Goal: Task Accomplishment & Management: Use online tool/utility

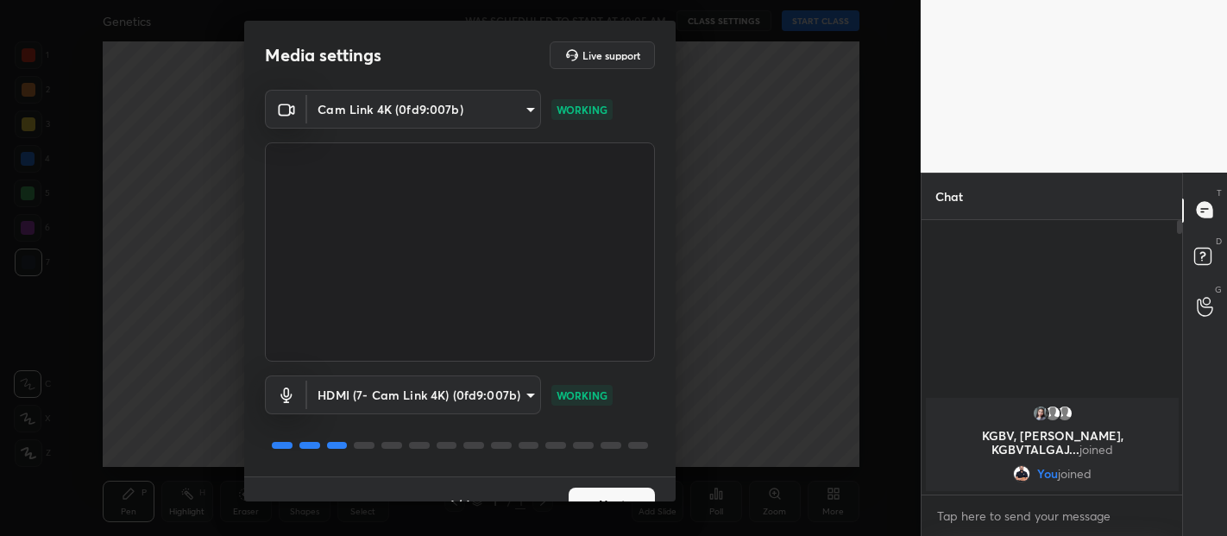
scroll to position [29, 0]
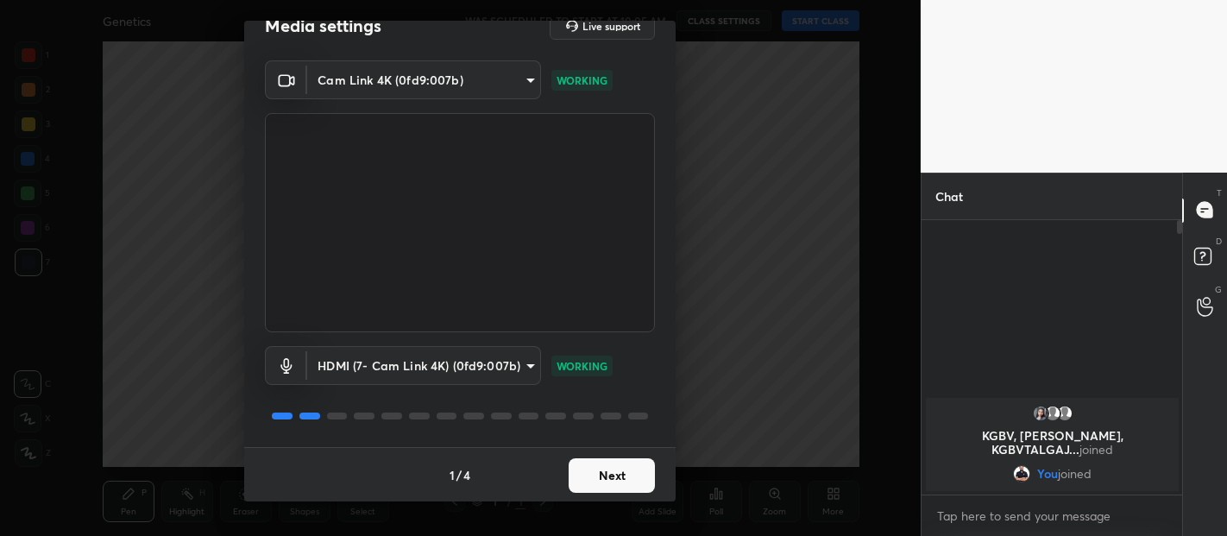
click at [610, 472] on button "Next" at bounding box center [612, 475] width 86 height 35
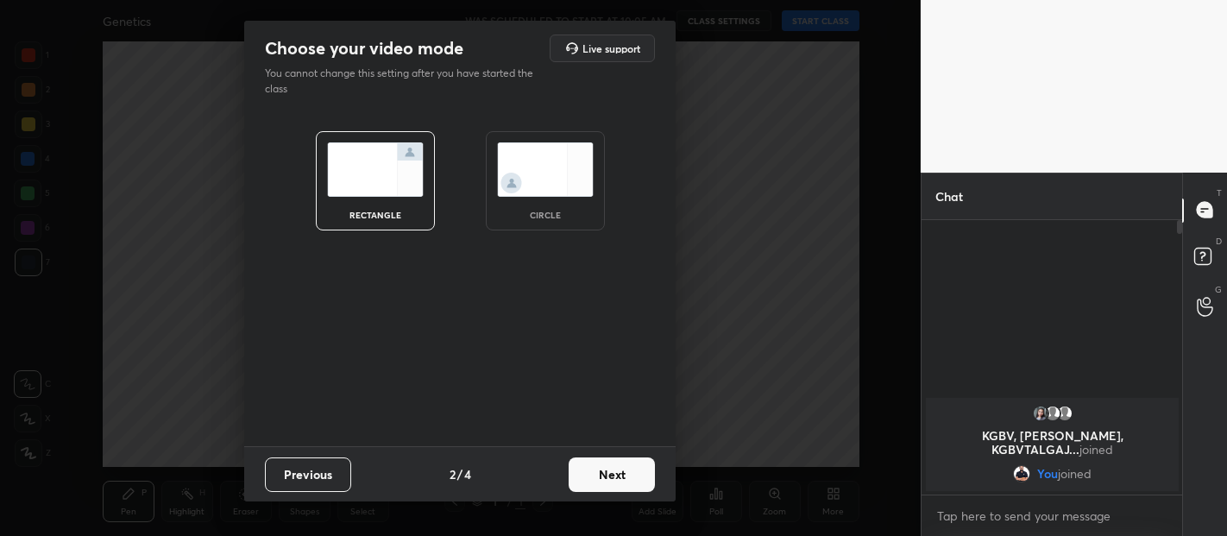
scroll to position [0, 0]
click at [630, 476] on button "Next" at bounding box center [612, 474] width 86 height 35
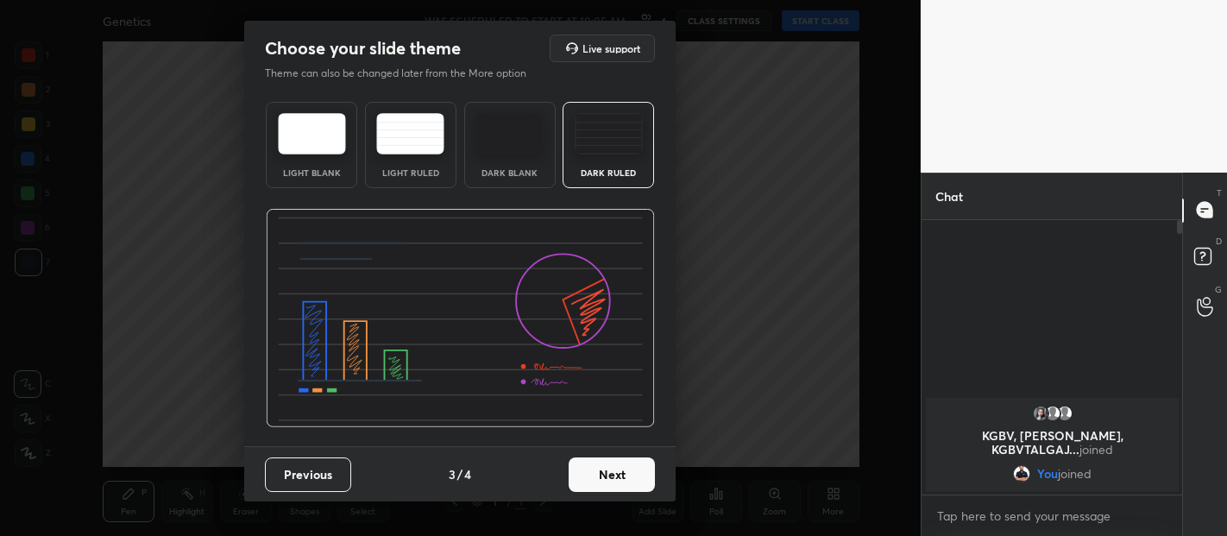
click at [640, 473] on button "Next" at bounding box center [612, 474] width 86 height 35
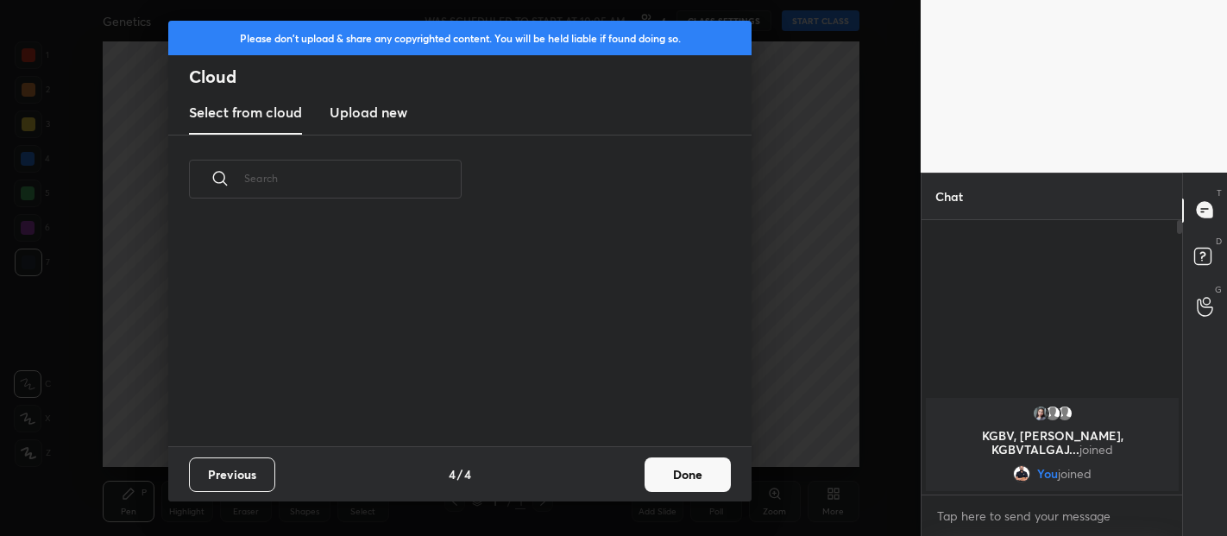
click at [701, 476] on button "Done" at bounding box center [688, 474] width 86 height 35
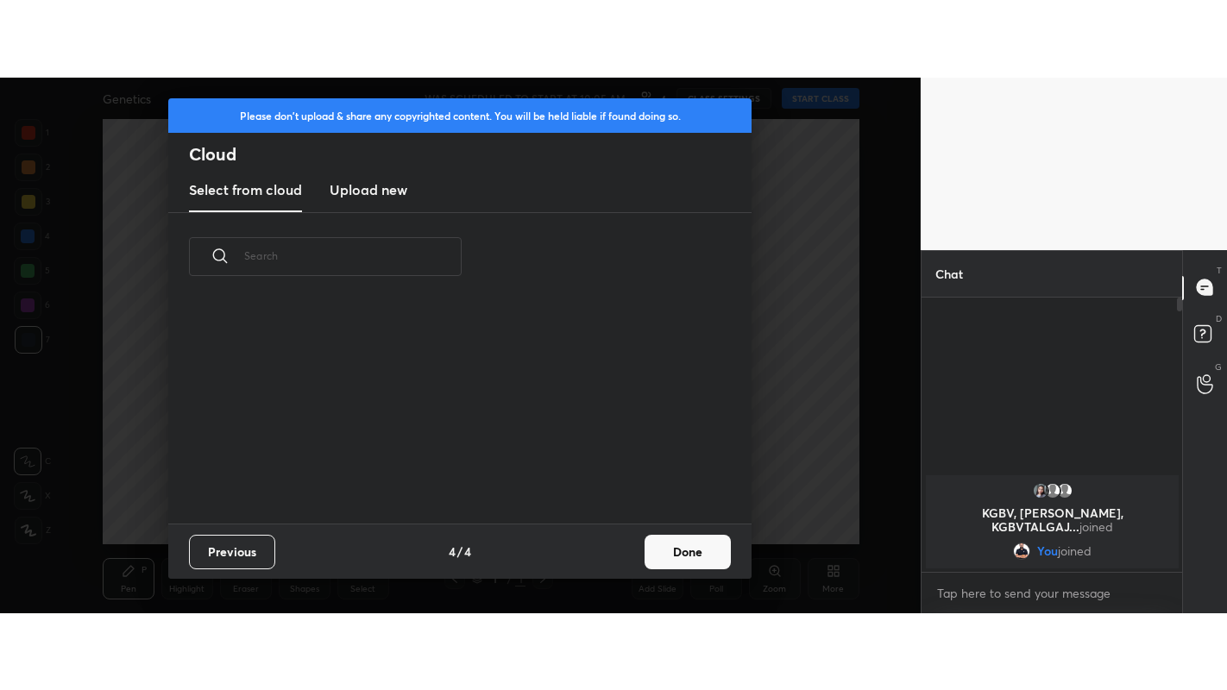
scroll to position [223, 554]
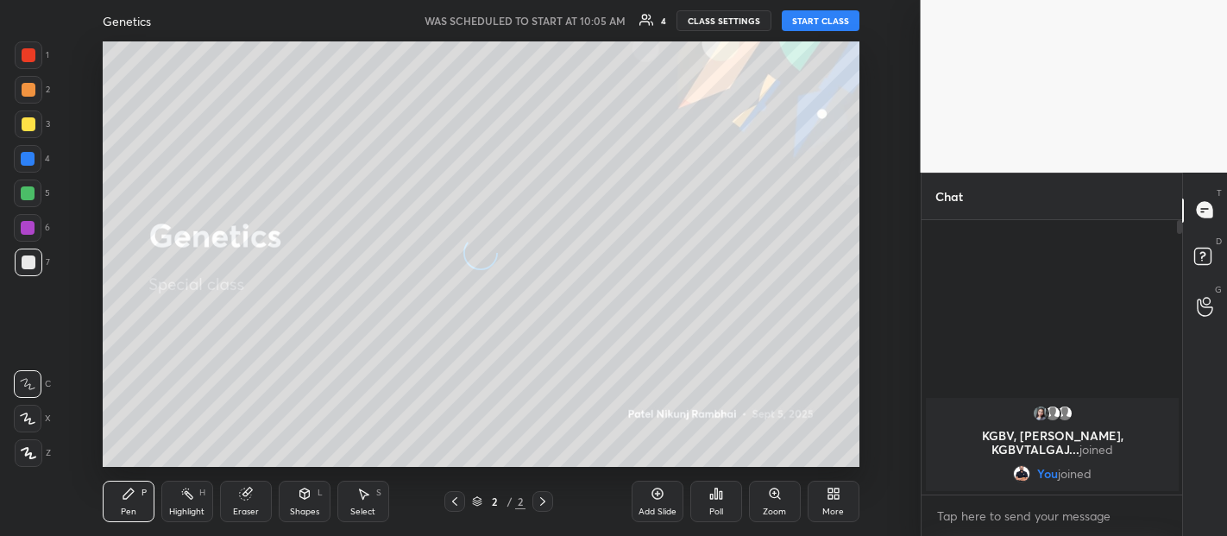
click at [828, 25] on button "START CLASS" at bounding box center [821, 20] width 78 height 21
click at [834, 501] on div "More" at bounding box center [834, 501] width 52 height 41
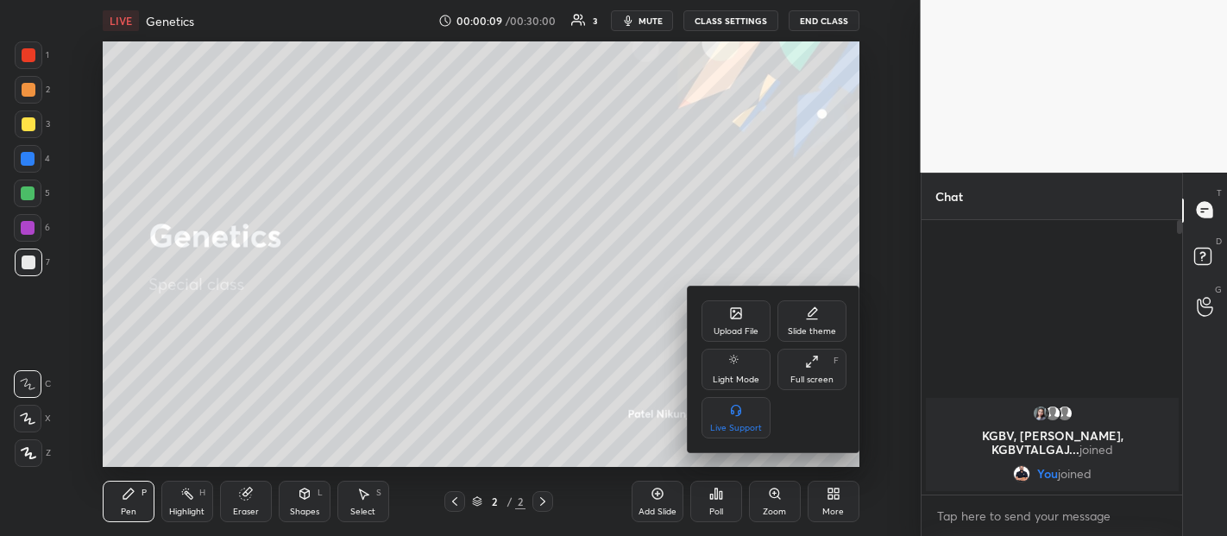
click at [814, 369] on div "Full screen F" at bounding box center [812, 369] width 69 height 41
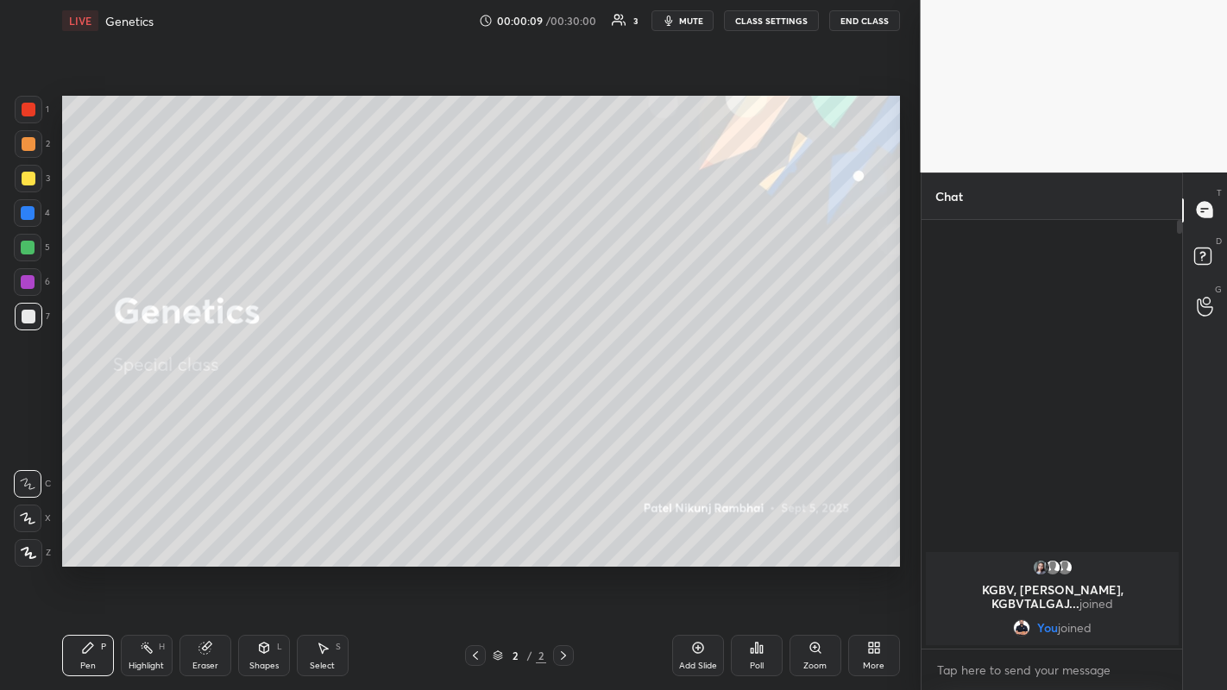
scroll to position [465, 255]
click at [700, 535] on div "Add Slide" at bounding box center [698, 655] width 52 height 41
click at [703, 535] on icon at bounding box center [698, 648] width 14 height 14
click at [698, 535] on icon at bounding box center [697, 648] width 5 height 5
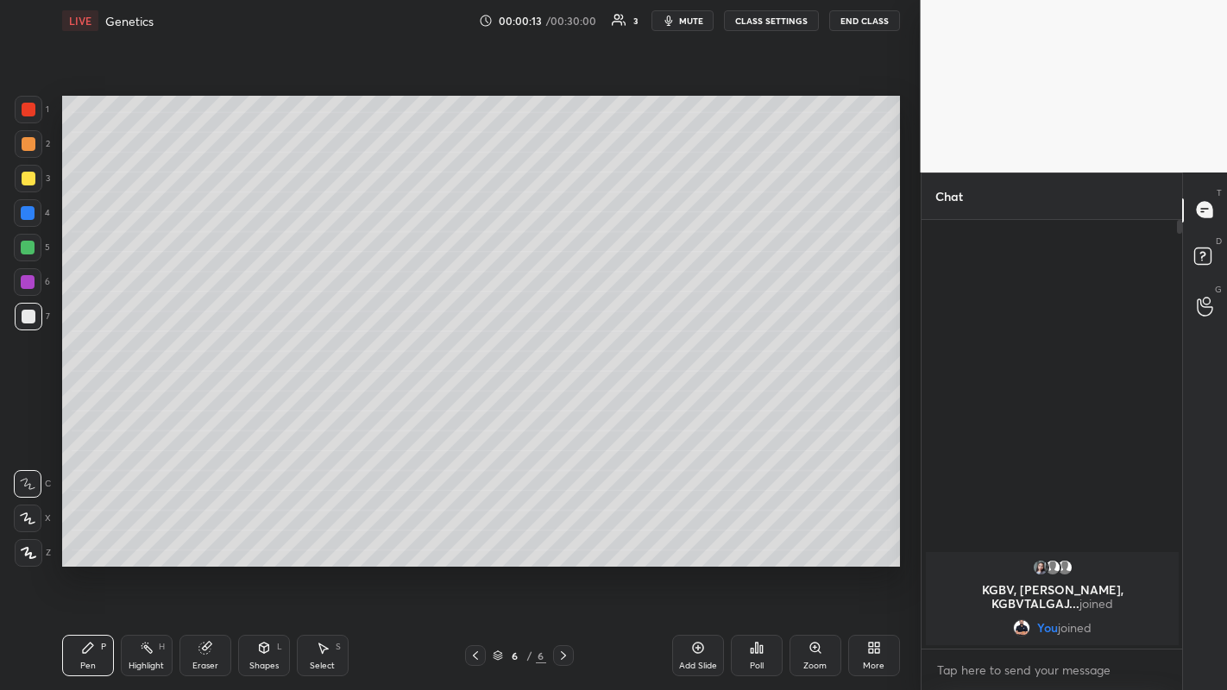
click at [697, 535] on icon at bounding box center [697, 648] width 5 height 5
click at [702, 535] on icon at bounding box center [698, 648] width 14 height 14
click at [701, 535] on div "Add Slide" at bounding box center [698, 655] width 52 height 41
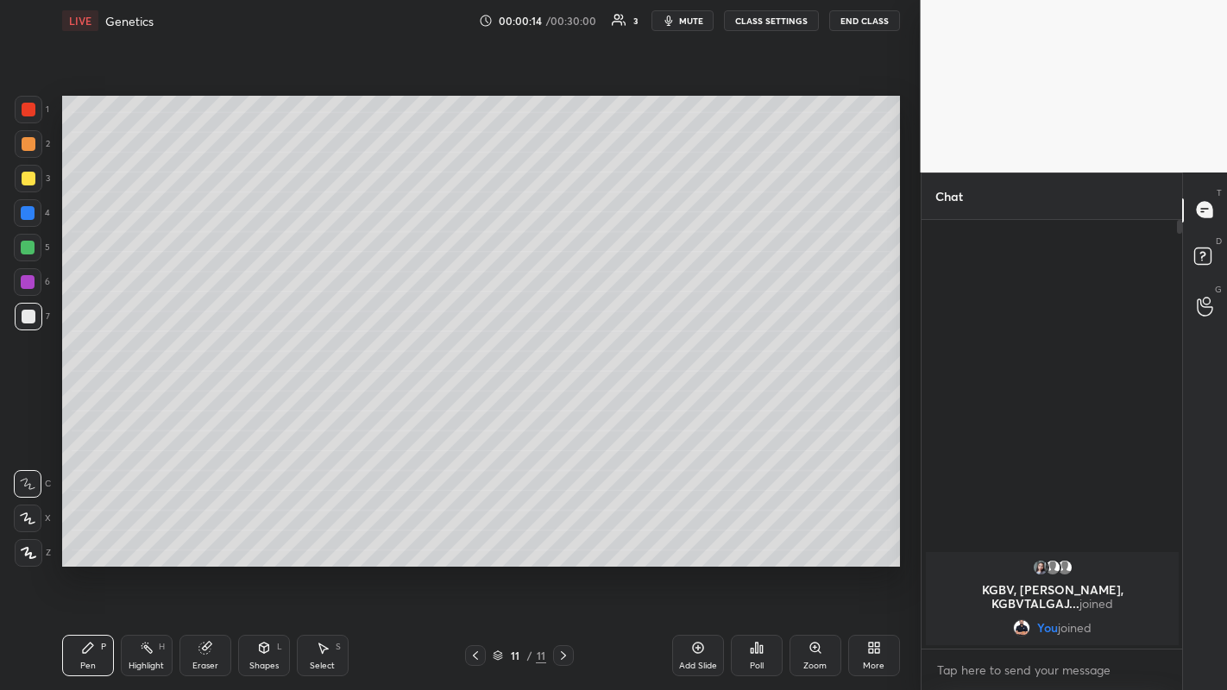
click at [701, 535] on div "Add Slide" at bounding box center [698, 655] width 52 height 41
click at [699, 535] on div "Add Slide" at bounding box center [698, 655] width 52 height 41
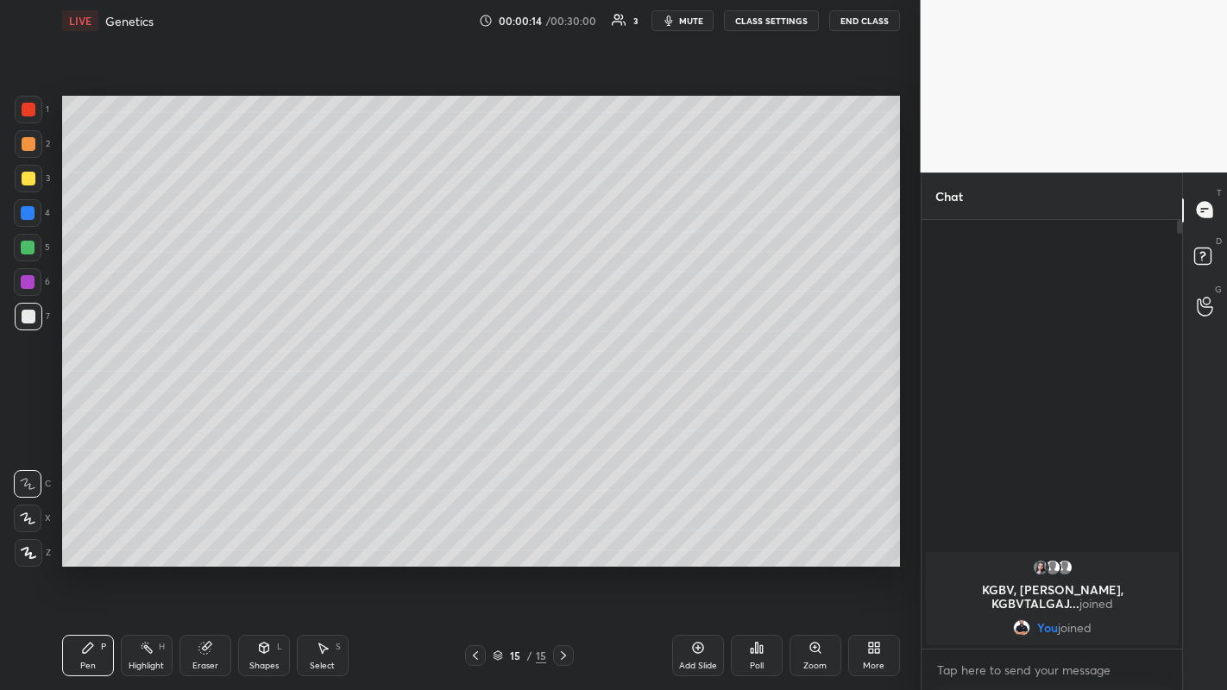
click at [701, 535] on icon at bounding box center [698, 648] width 14 height 14
click at [475, 535] on icon at bounding box center [476, 656] width 14 height 14
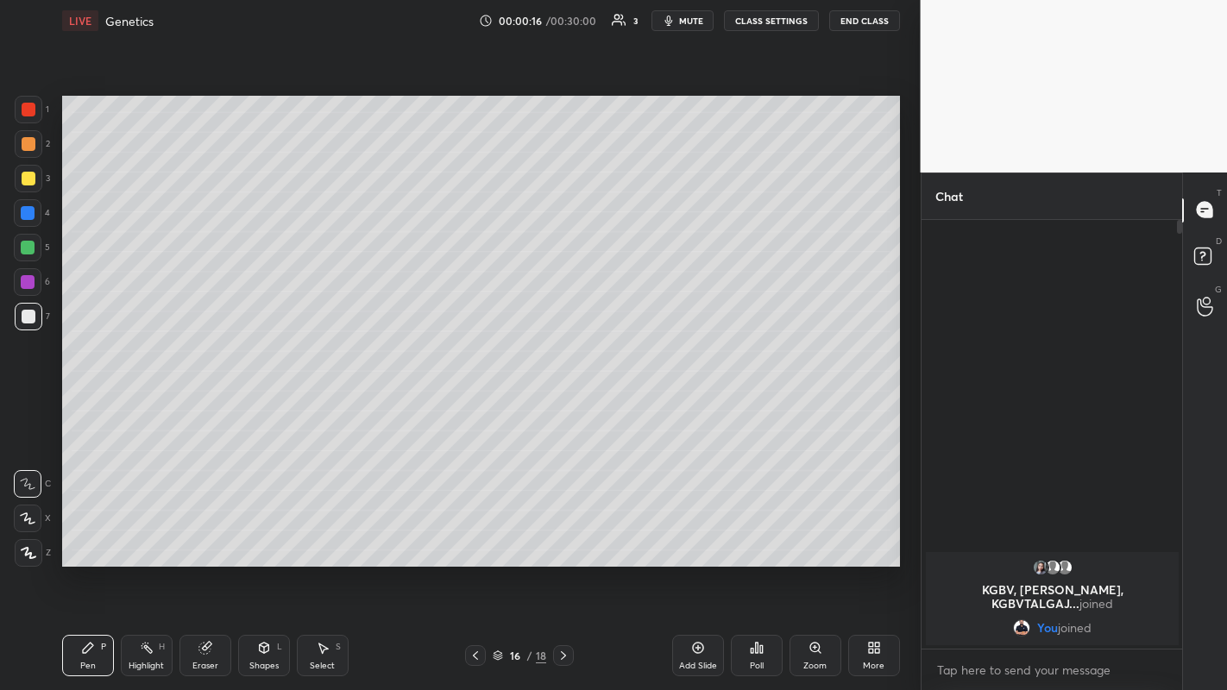
click at [476, 535] on icon at bounding box center [476, 656] width 14 height 14
click at [474, 535] on icon at bounding box center [475, 656] width 5 height 9
click at [473, 535] on icon at bounding box center [476, 656] width 14 height 14
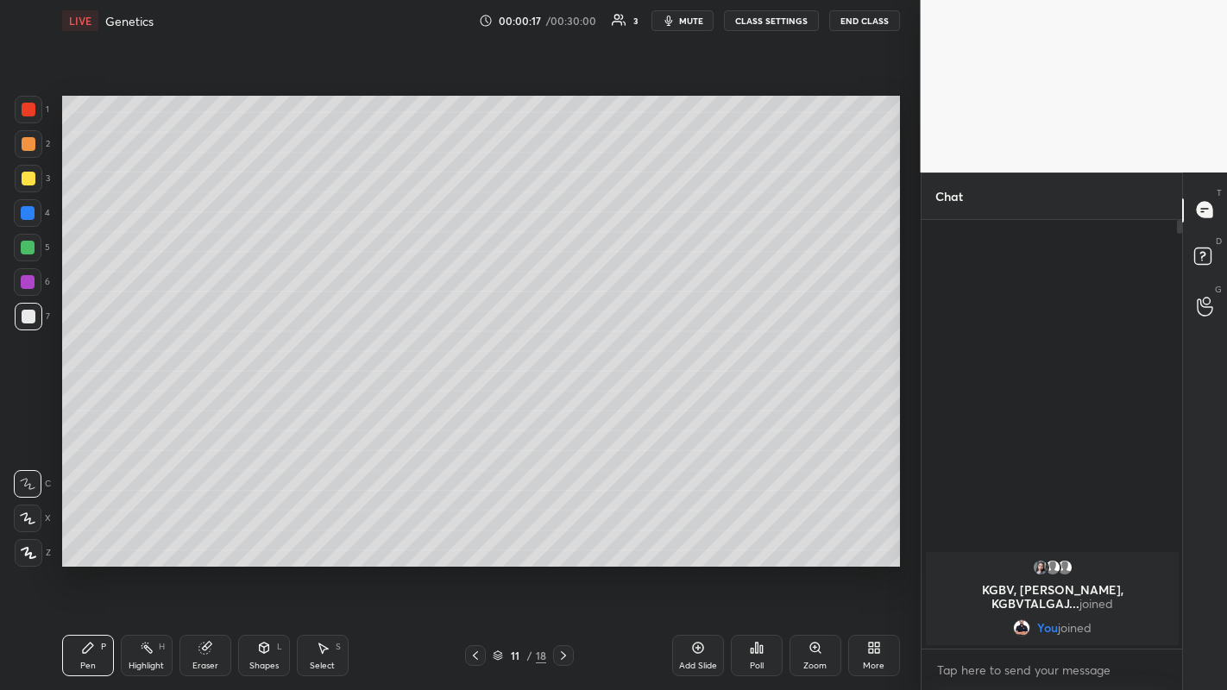
click at [476, 535] on icon at bounding box center [475, 656] width 5 height 9
click at [475, 535] on icon at bounding box center [476, 656] width 14 height 14
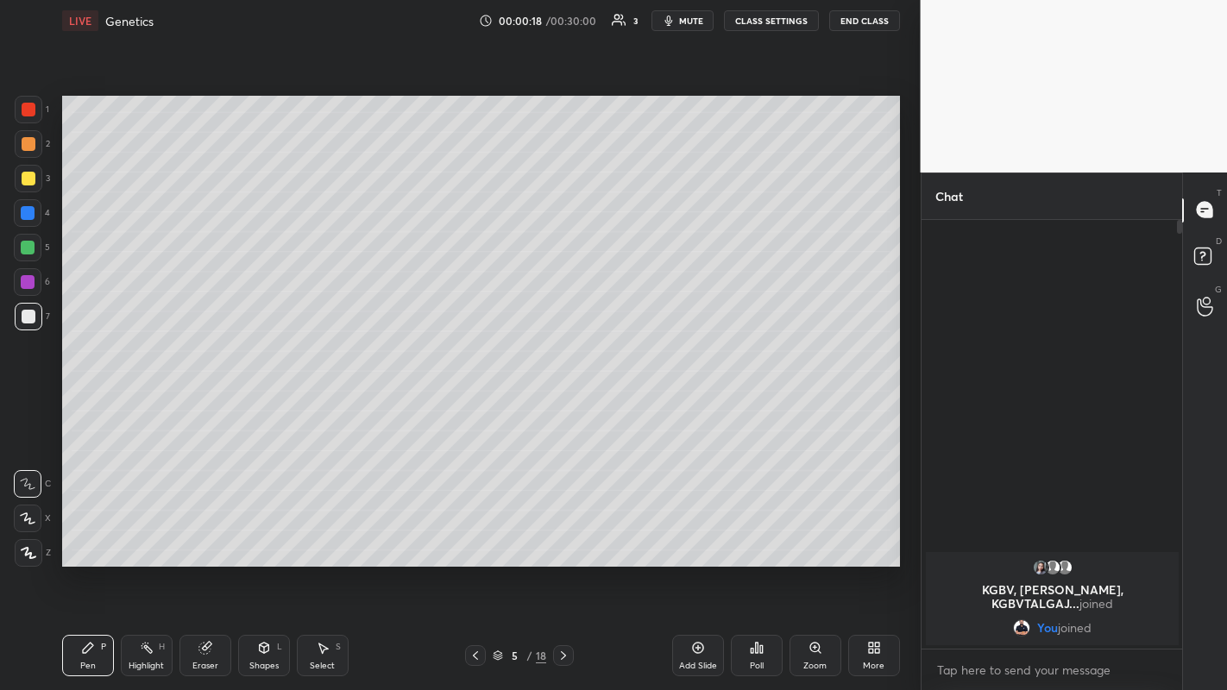
click at [473, 535] on icon at bounding box center [476, 656] width 14 height 14
click at [475, 535] on icon at bounding box center [476, 656] width 14 height 14
click at [26, 516] on icon at bounding box center [28, 519] width 16 height 12
click at [203, 535] on div "Eraser" at bounding box center [205, 666] width 26 height 9
click at [88, 535] on div "Pen P" at bounding box center [88, 655] width 52 height 41
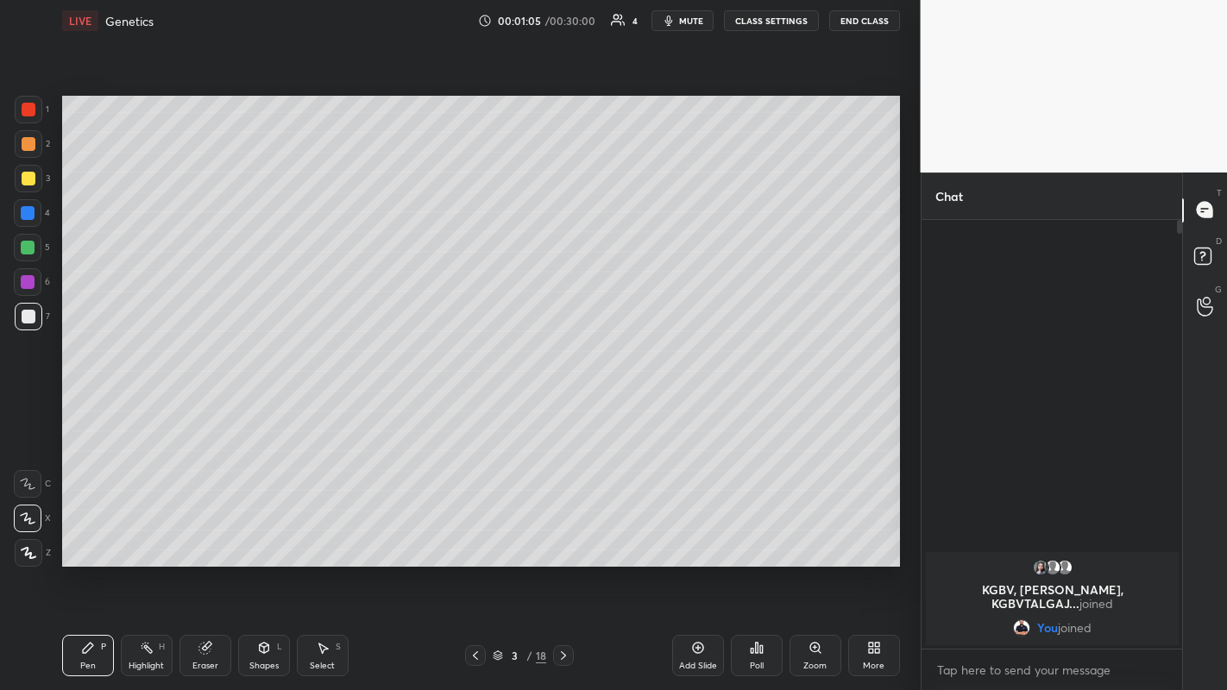
click at [25, 535] on icon at bounding box center [29, 553] width 16 height 12
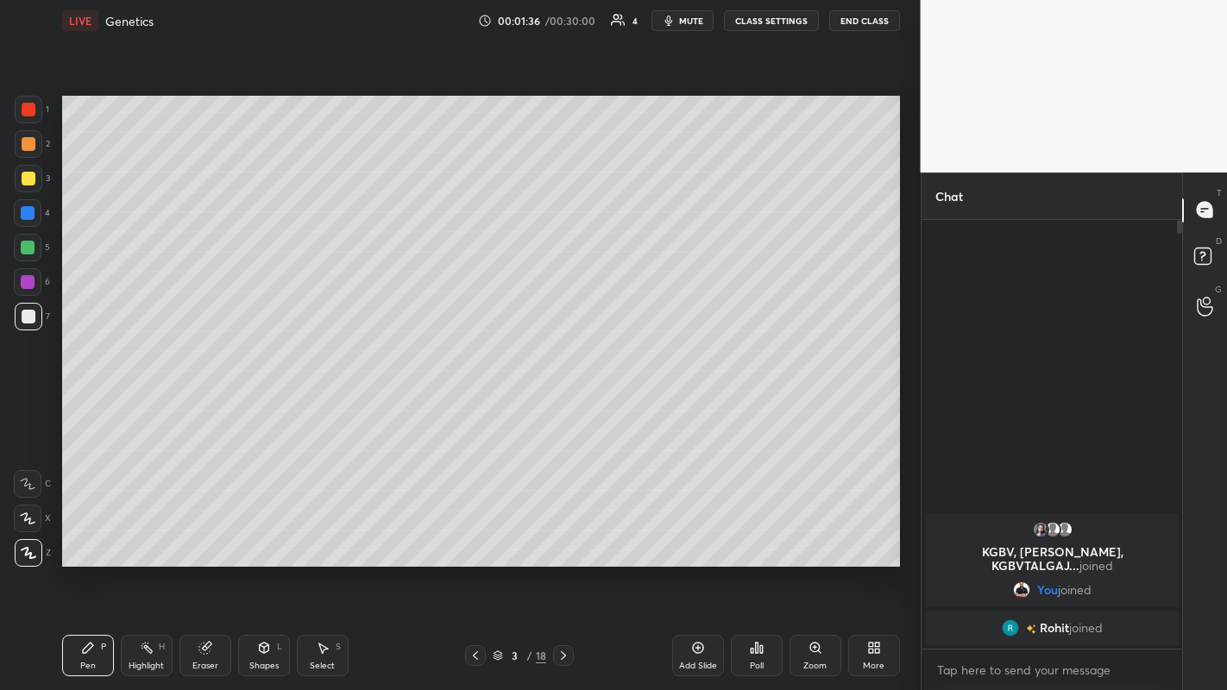
click at [195, 535] on div "Eraser" at bounding box center [205, 666] width 26 height 9
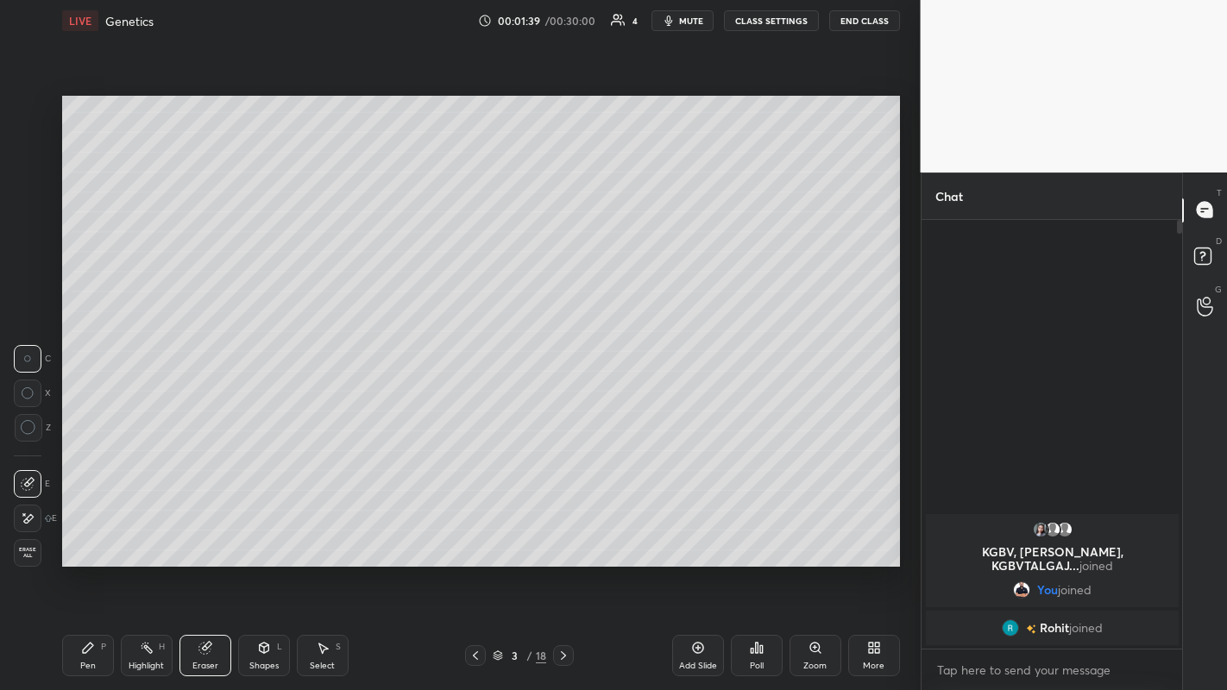
click at [87, 535] on div "Pen" at bounding box center [88, 666] width 16 height 9
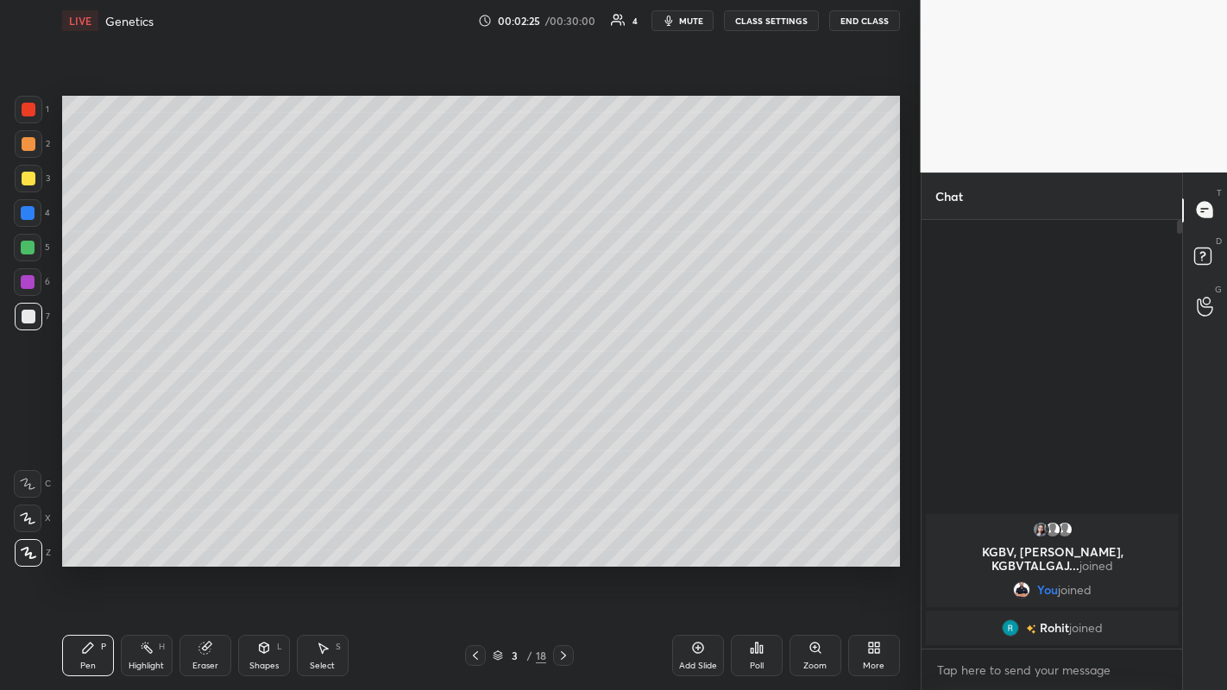
click at [32, 176] on div at bounding box center [29, 179] width 14 height 14
click at [30, 314] on div at bounding box center [29, 317] width 14 height 14
click at [31, 319] on div at bounding box center [29, 317] width 14 height 14
click at [27, 183] on div at bounding box center [29, 179] width 14 height 14
click at [563, 535] on icon at bounding box center [564, 656] width 14 height 14
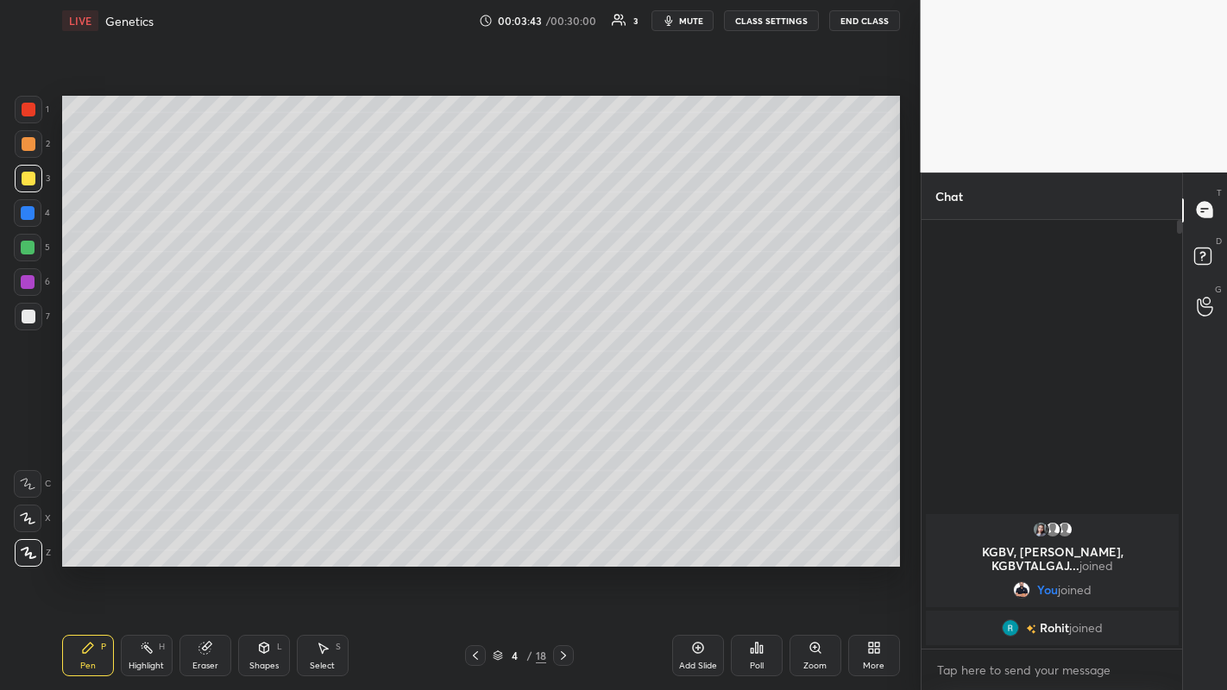
click at [24, 314] on div at bounding box center [29, 317] width 14 height 14
click at [202, 535] on div "Eraser" at bounding box center [205, 666] width 26 height 9
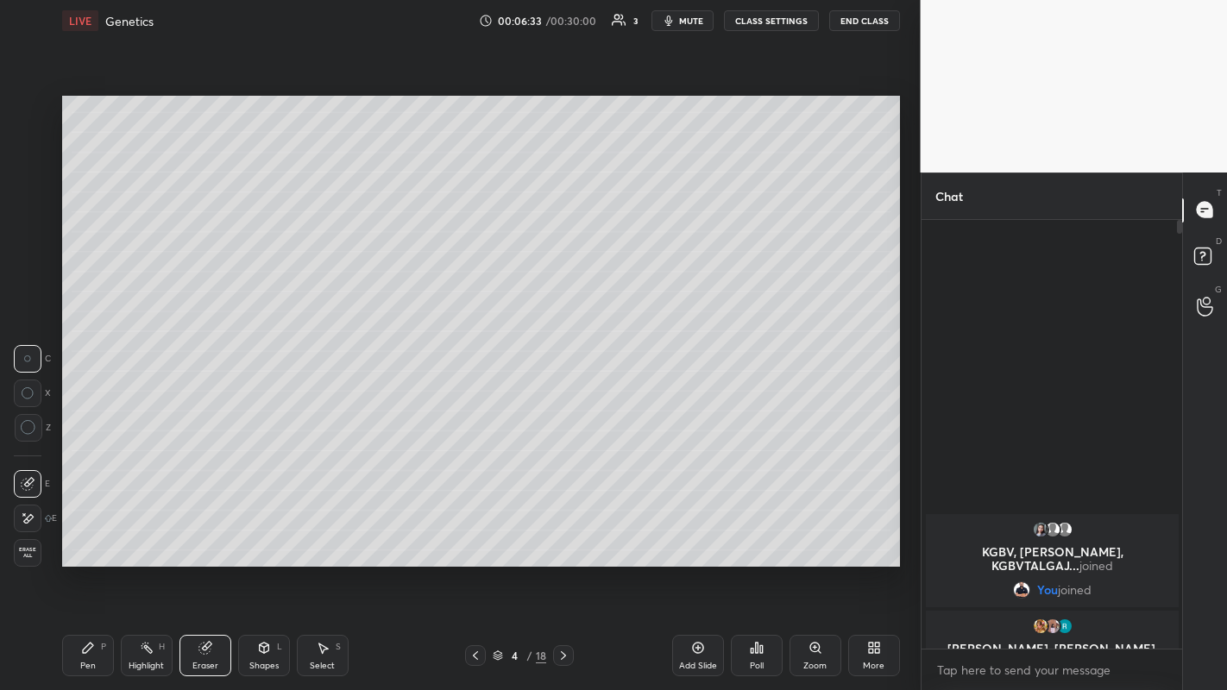
click at [91, 535] on div "Pen" at bounding box center [88, 666] width 16 height 9
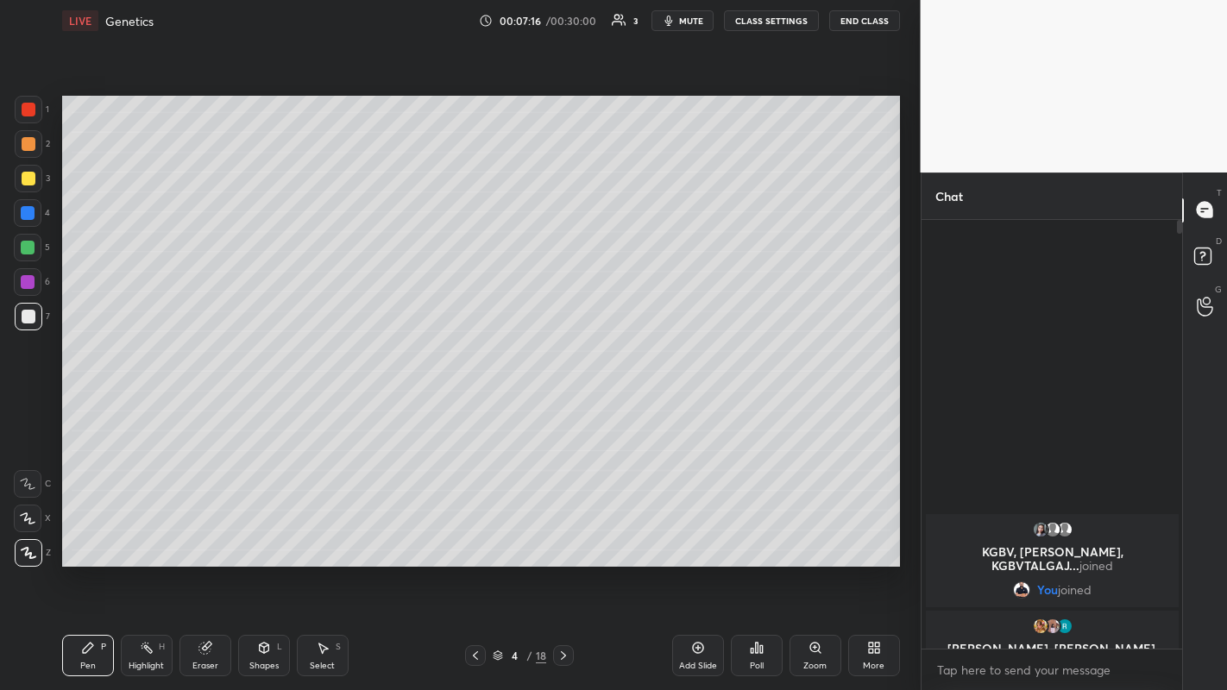
click at [564, 535] on icon at bounding box center [563, 656] width 5 height 9
click at [563, 535] on icon at bounding box center [564, 656] width 14 height 14
click at [203, 535] on div "Eraser" at bounding box center [206, 655] width 52 height 41
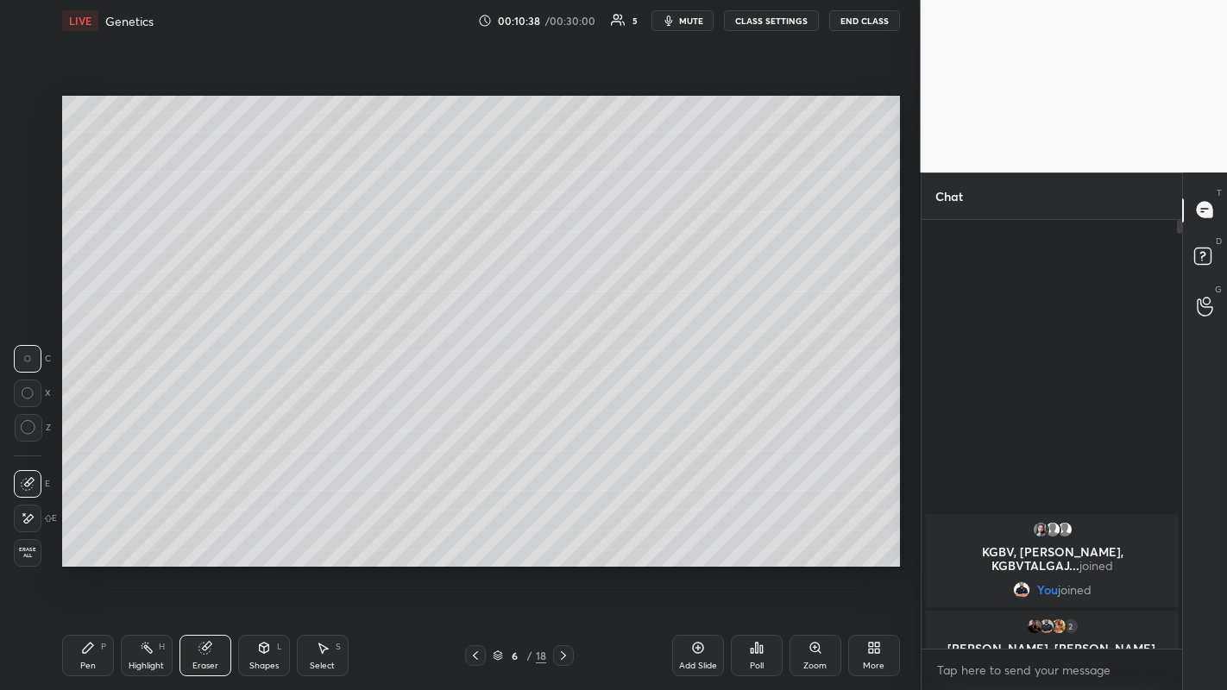
click at [88, 535] on div "Pen P" at bounding box center [88, 655] width 52 height 41
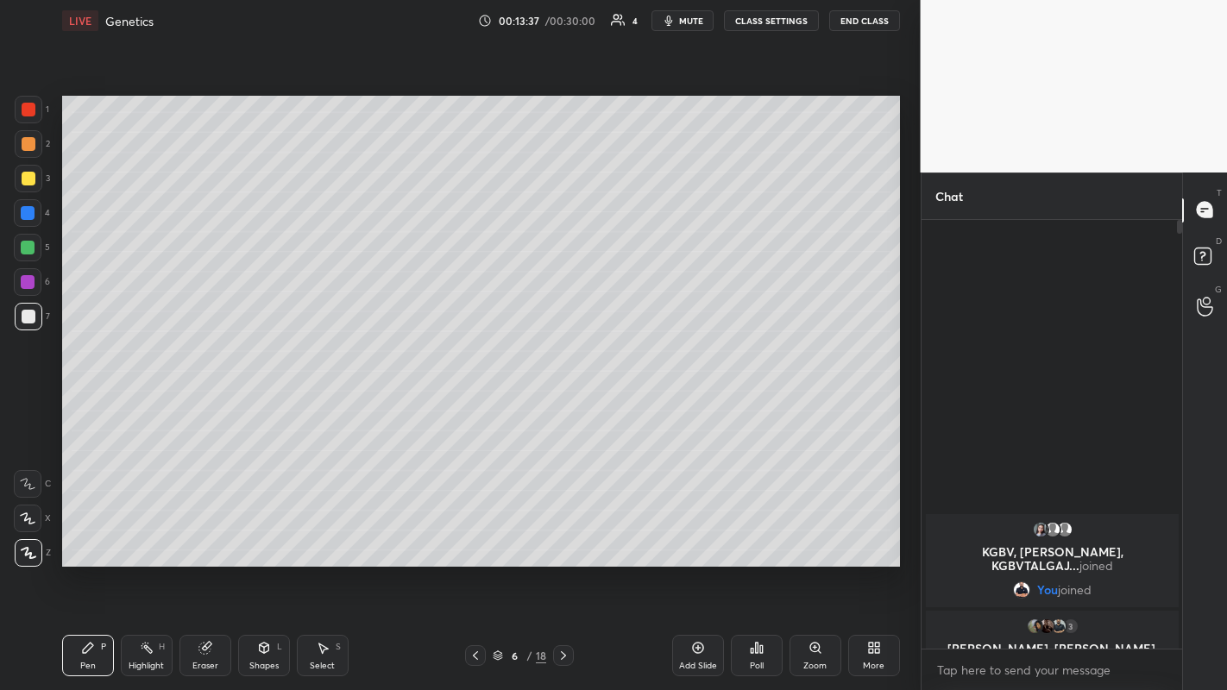
click at [563, 535] on icon at bounding box center [564, 656] width 14 height 14
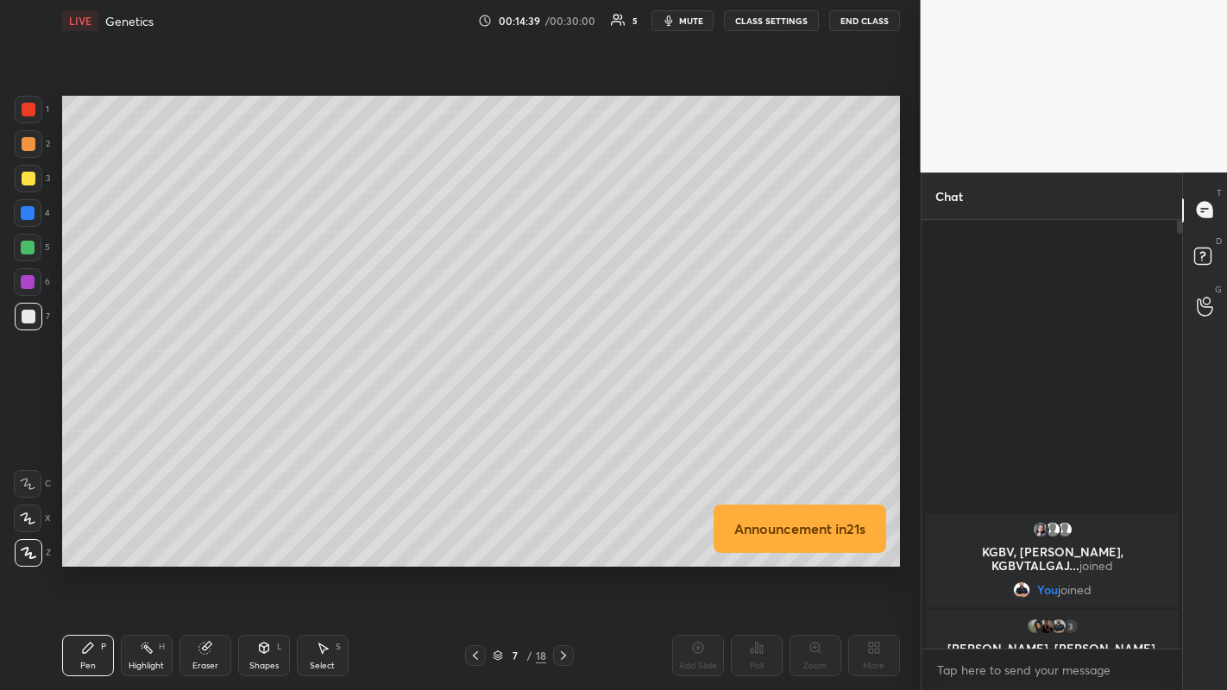
click at [475, 535] on icon at bounding box center [475, 656] width 5 height 9
click at [563, 535] on icon at bounding box center [564, 656] width 14 height 14
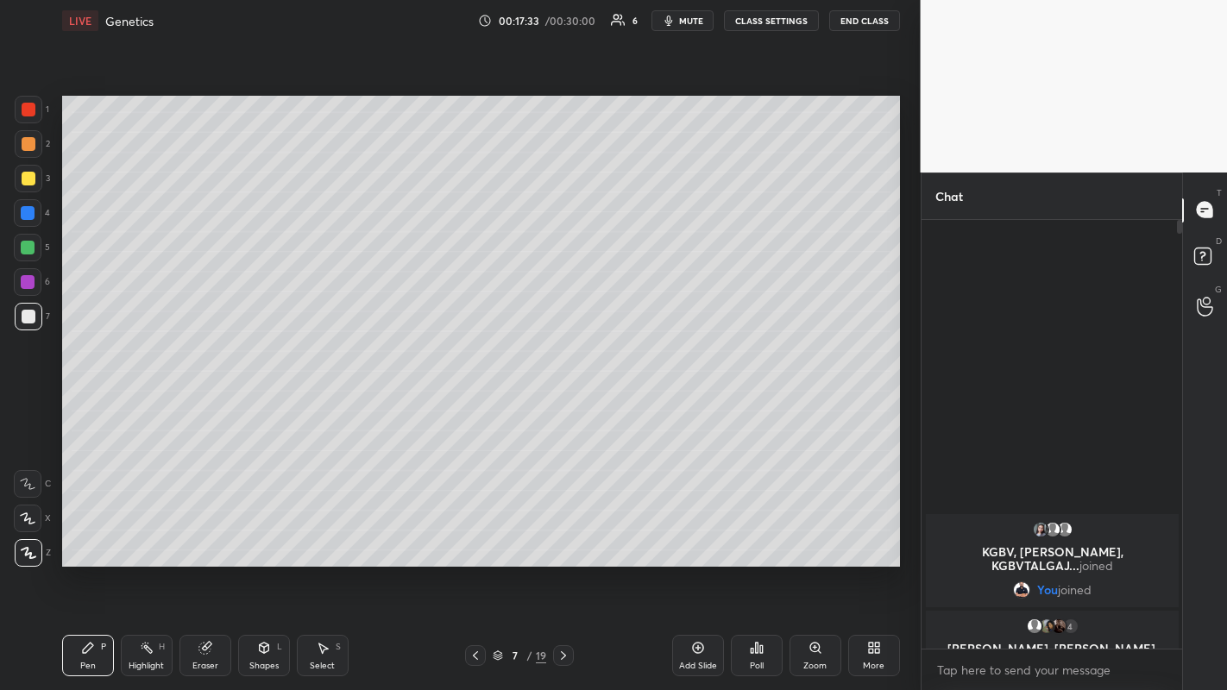
click at [475, 535] on icon at bounding box center [476, 656] width 14 height 14
click at [563, 535] on icon at bounding box center [564, 656] width 14 height 14
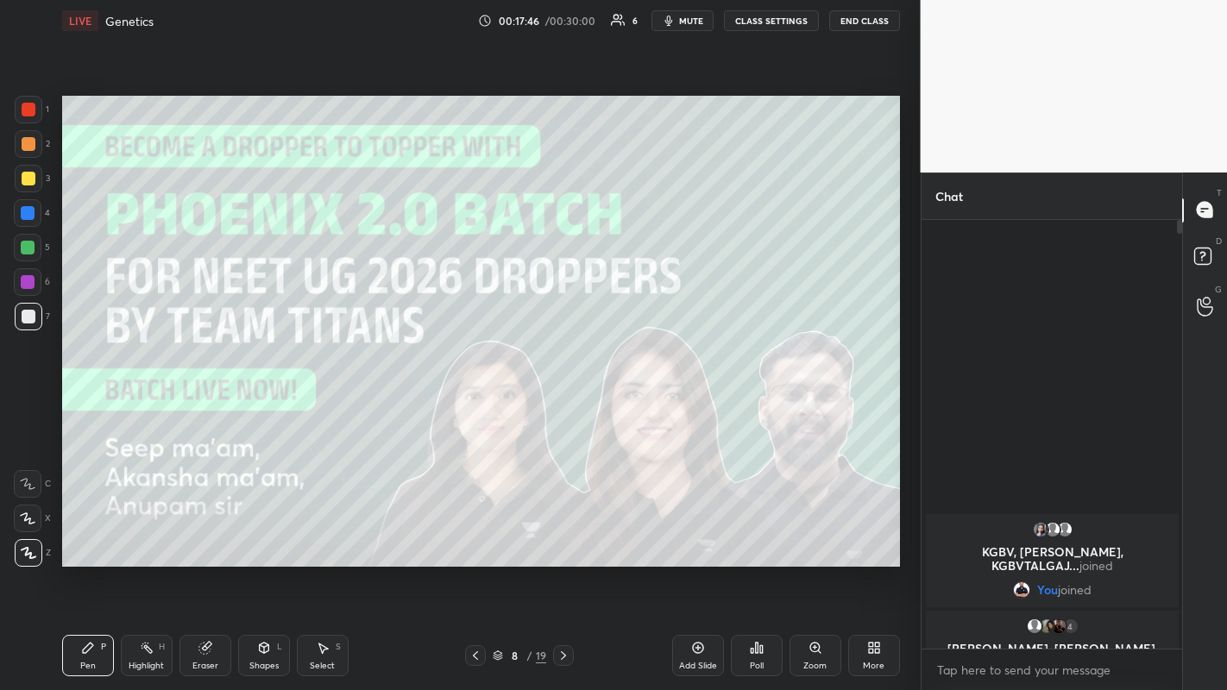
click at [563, 535] on icon at bounding box center [564, 656] width 14 height 14
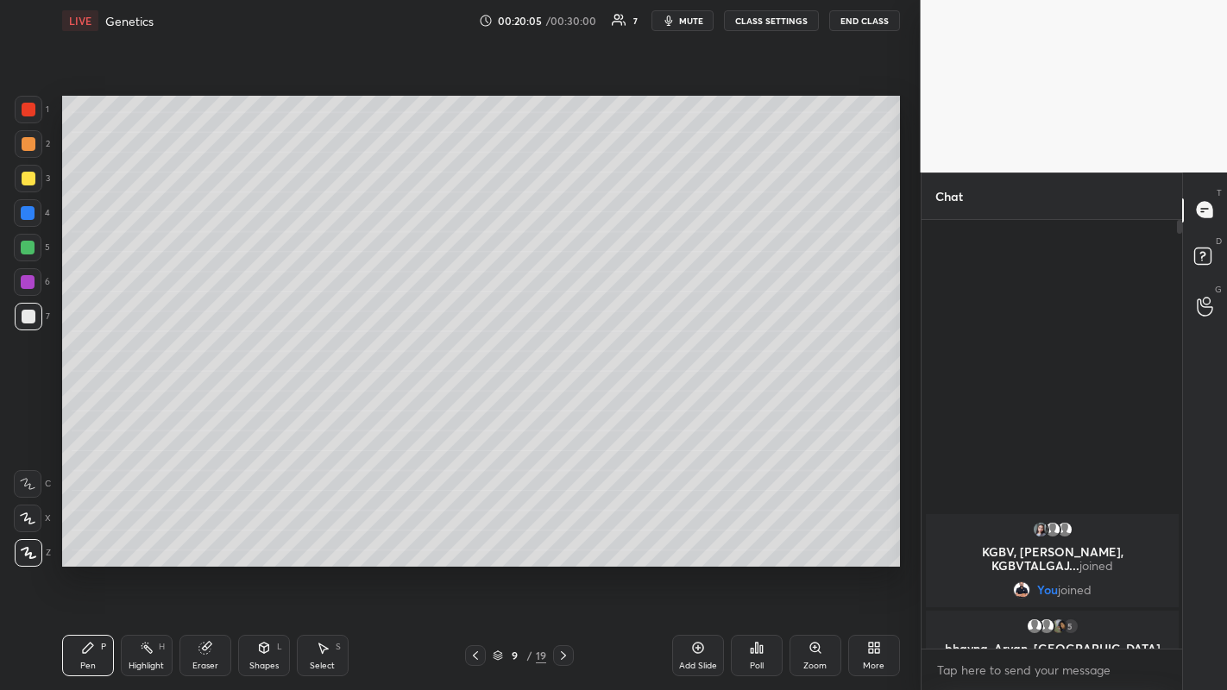
click at [2, 535] on div "1 2 3 4 5 6 7 C X Z C X Z E E Erase all H H LIVE Genetics 00:20:05 / 00:30:00 7…" at bounding box center [453, 345] width 907 height 690
click at [28, 183] on div at bounding box center [29, 179] width 14 height 14
click at [28, 316] on div at bounding box center [29, 317] width 14 height 14
click at [28, 181] on div at bounding box center [29, 179] width 14 height 14
click at [31, 318] on div at bounding box center [29, 317] width 14 height 14
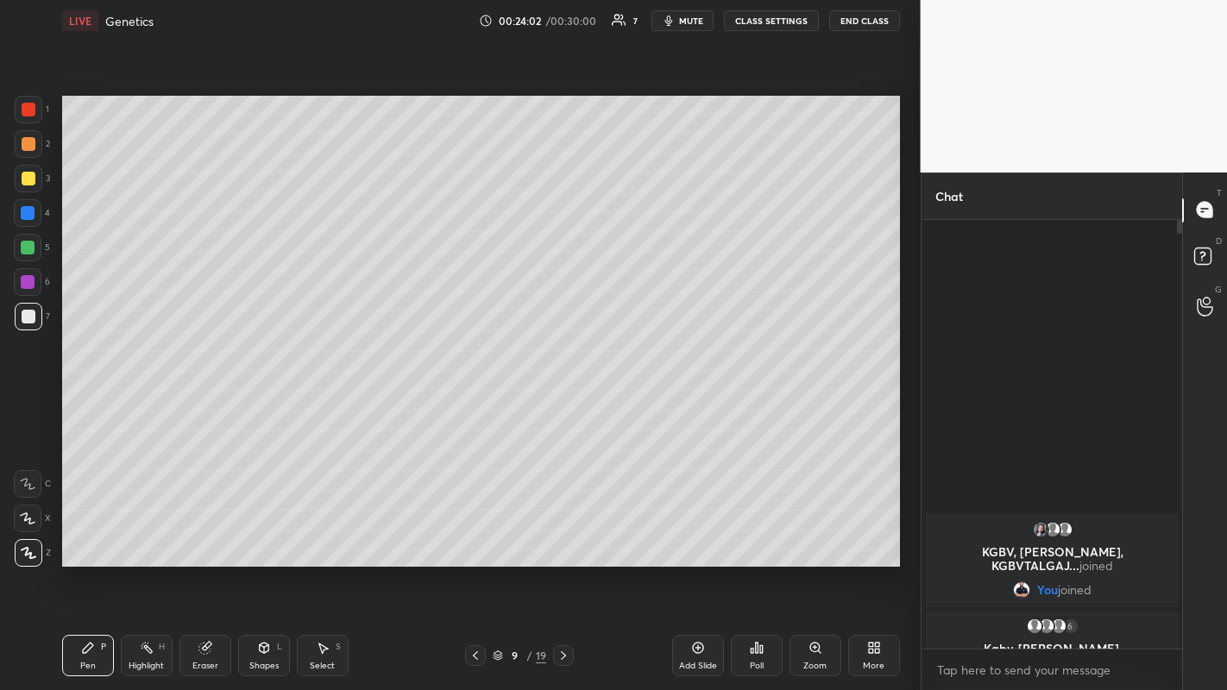
click at [563, 535] on icon at bounding box center [564, 656] width 14 height 14
click at [480, 535] on div at bounding box center [475, 656] width 21 height 21
click at [563, 535] on icon at bounding box center [564, 656] width 14 height 14
click at [28, 179] on div at bounding box center [29, 179] width 14 height 14
click at [475, 535] on icon at bounding box center [476, 656] width 14 height 14
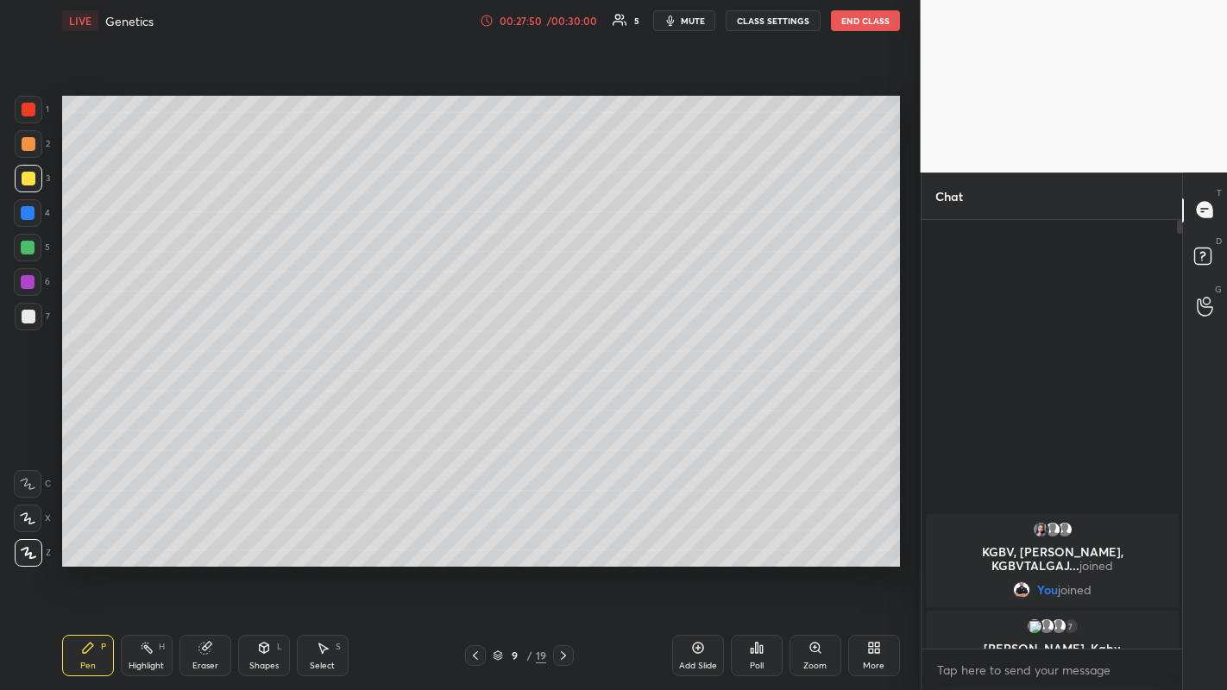
click at [41, 274] on div at bounding box center [28, 282] width 28 height 28
click at [563, 535] on icon at bounding box center [564, 656] width 14 height 14
click at [860, 18] on button "End Class" at bounding box center [865, 20] width 69 height 21
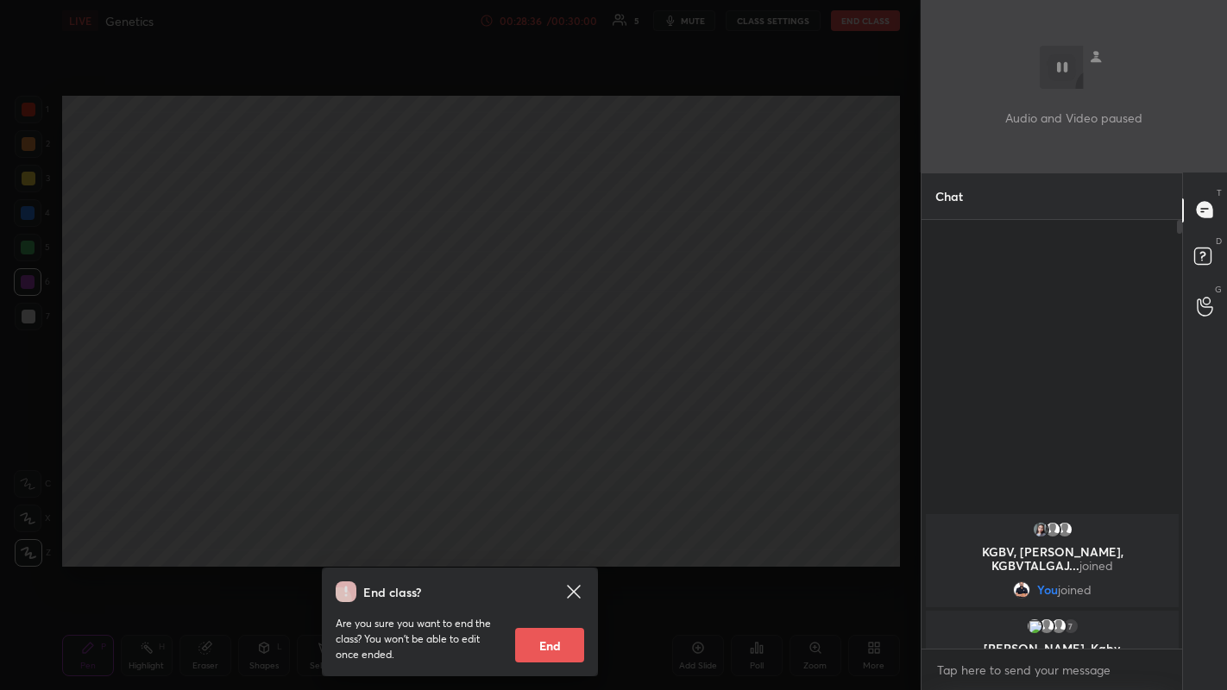
click at [565, 535] on button "End" at bounding box center [549, 645] width 69 height 35
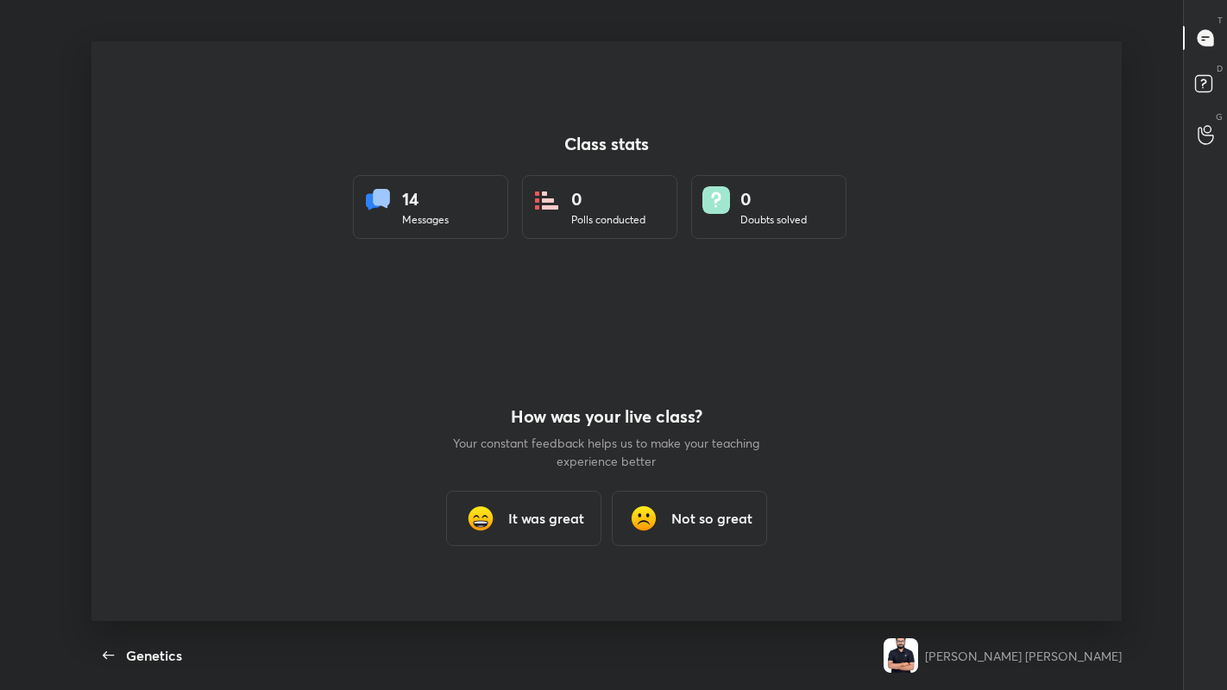
scroll to position [5, 1]
click at [552, 520] on h3 "It was great" at bounding box center [546, 518] width 76 height 21
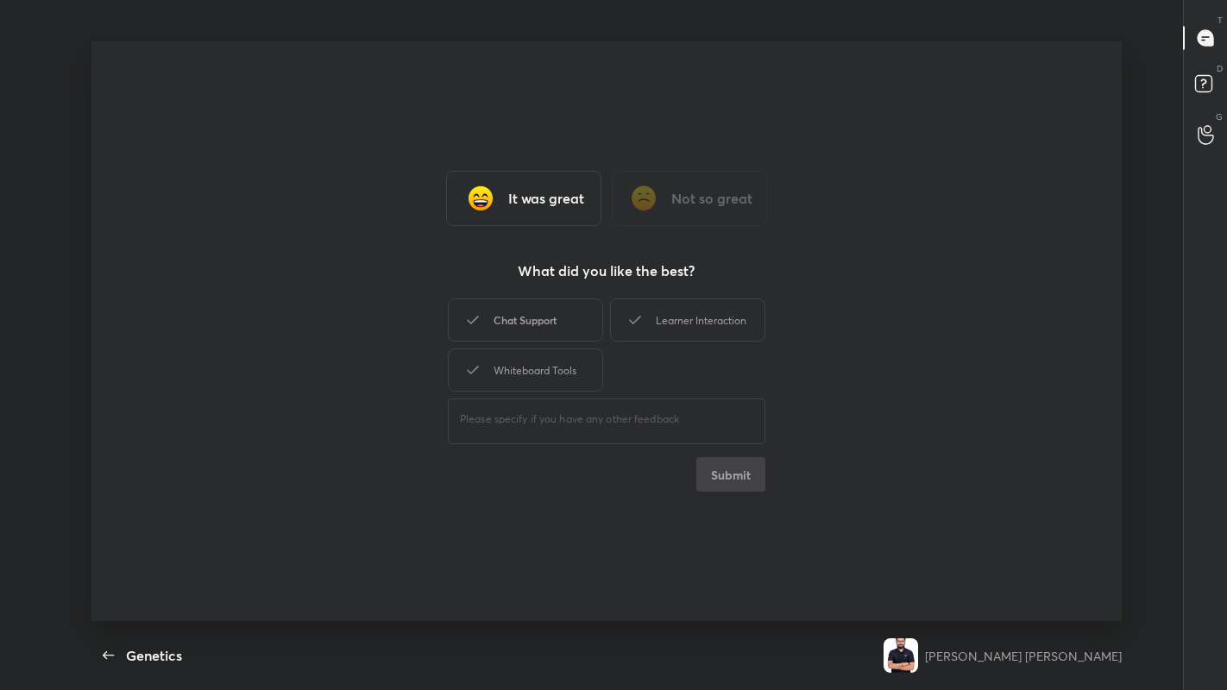
click at [552, 312] on div "Chat Support" at bounding box center [525, 320] width 155 height 43
click at [554, 357] on div "Whiteboard Tools" at bounding box center [525, 370] width 155 height 43
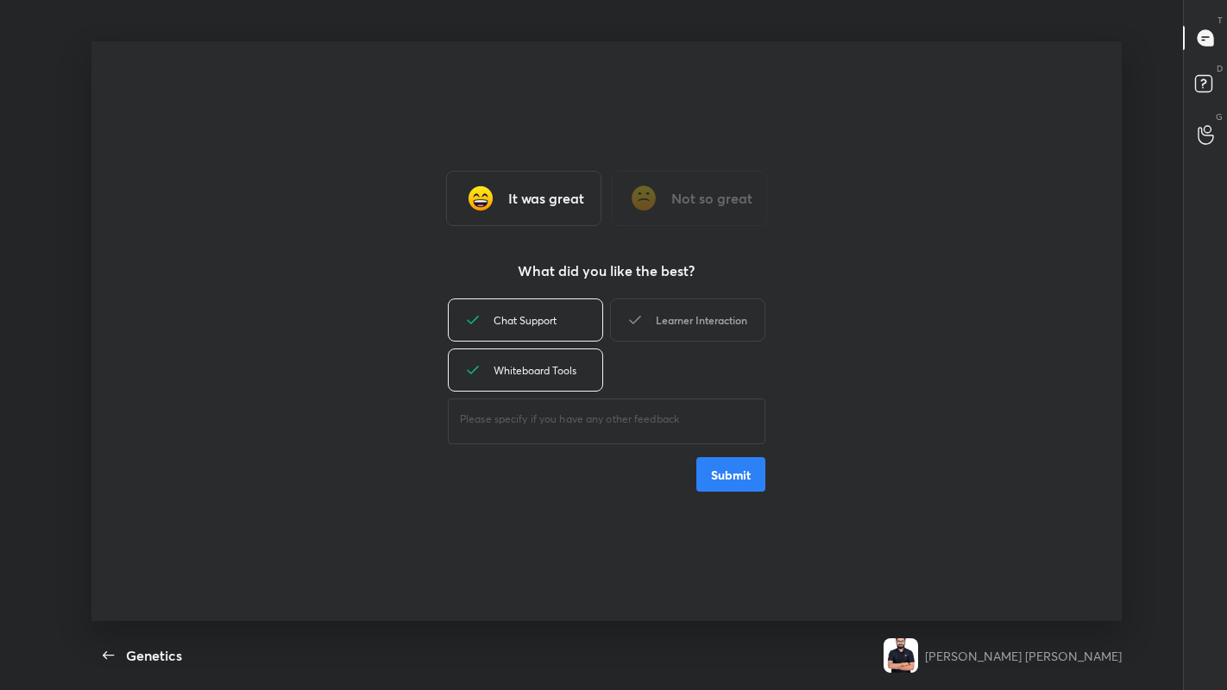
click at [667, 324] on div "Learner Interaction" at bounding box center [687, 320] width 155 height 43
click at [748, 483] on button "Submit" at bounding box center [730, 474] width 69 height 35
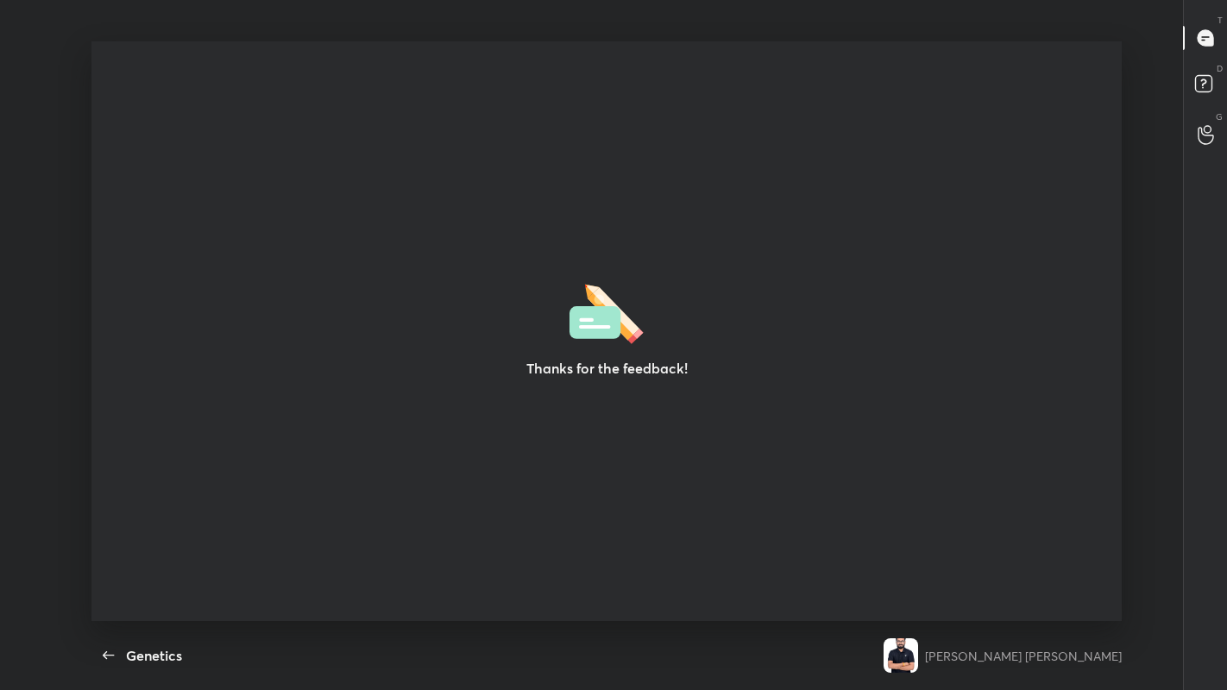
click at [604, 221] on div "Thanks for the feedback!" at bounding box center [606, 331] width 1031 height 580
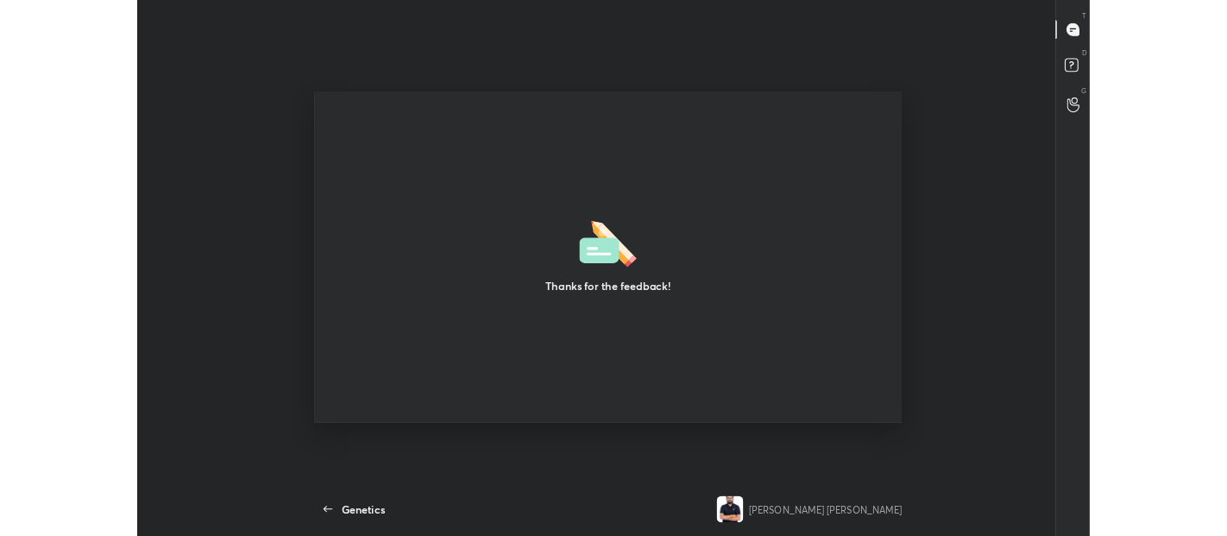
scroll to position [85877, 85088]
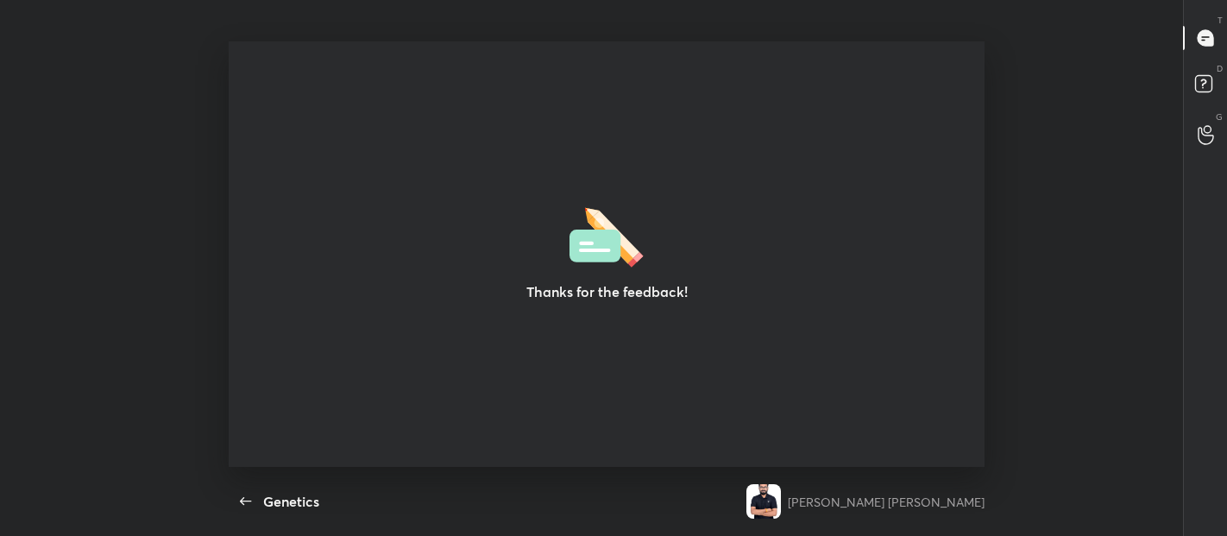
type textarea "x"
